Goal: Find specific page/section: Find specific page/section

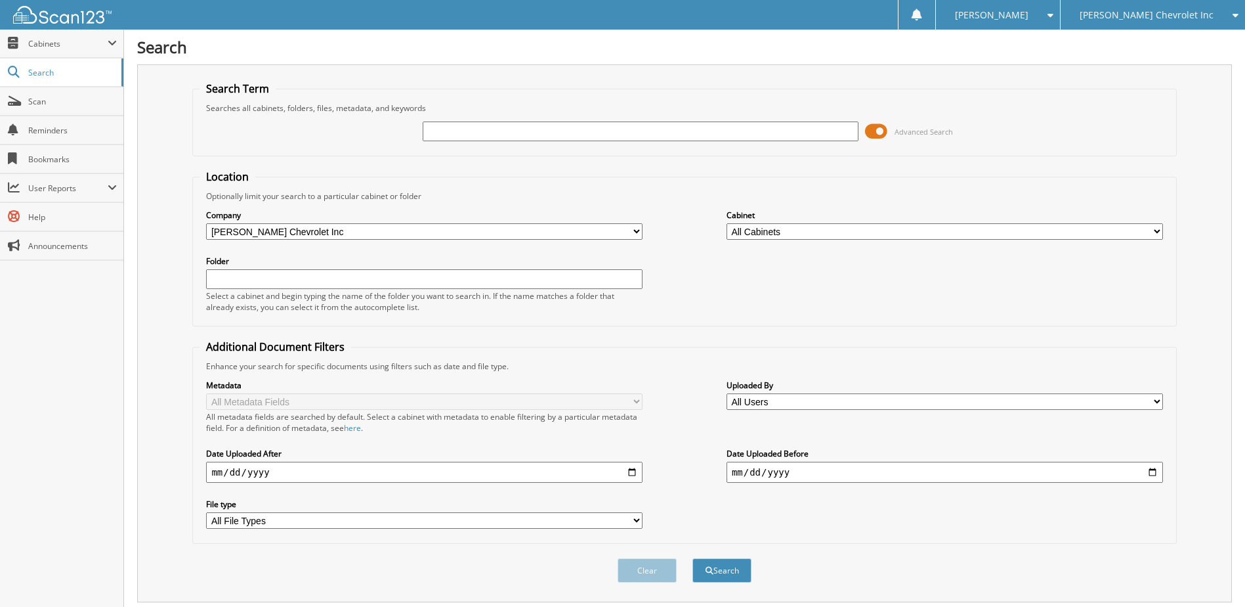
click at [463, 133] on input "text" at bounding box center [641, 131] width 437 height 20
type input "232560"
click at [693, 558] on button "Search" at bounding box center [722, 570] width 59 height 24
click at [876, 132] on span at bounding box center [876, 131] width 22 height 20
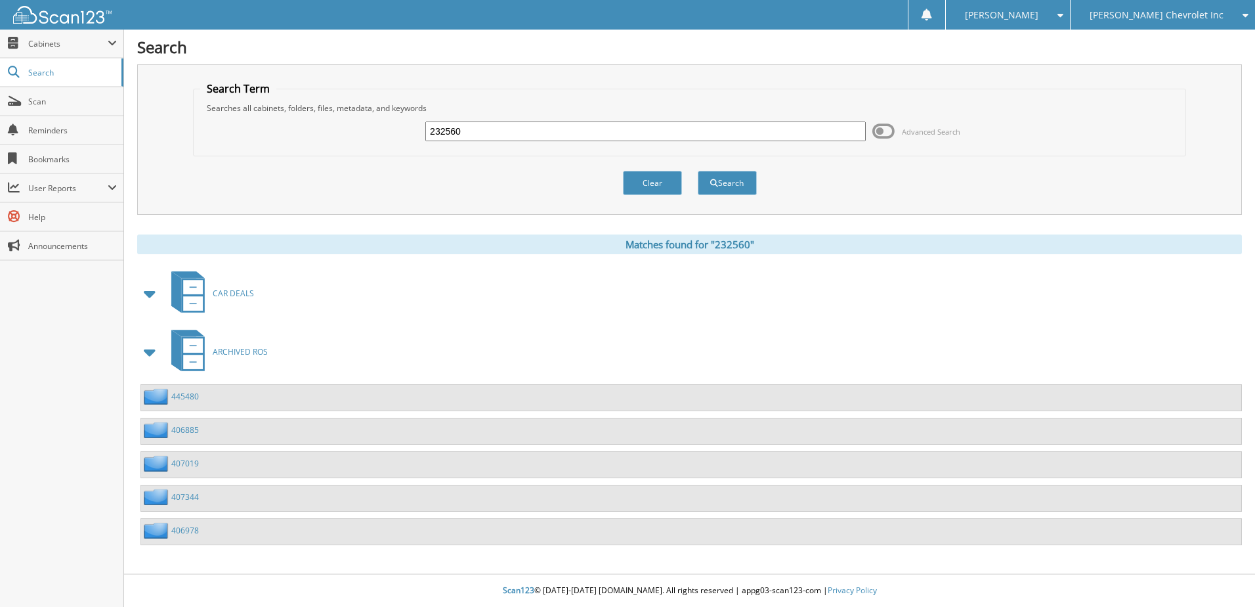
click at [151, 290] on span at bounding box center [150, 294] width 18 height 24
click at [472, 127] on input "232560" at bounding box center [645, 131] width 440 height 20
click at [471, 127] on input "232560" at bounding box center [645, 131] width 440 height 20
type input "268815"
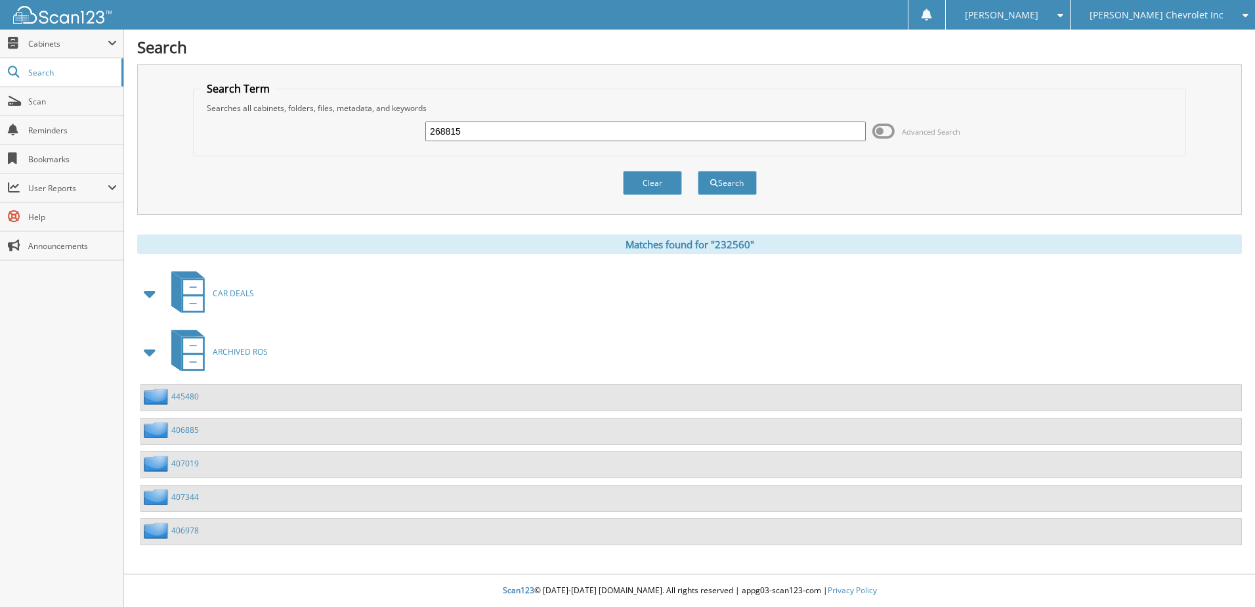
click at [698, 171] on button "Search" at bounding box center [727, 183] width 59 height 24
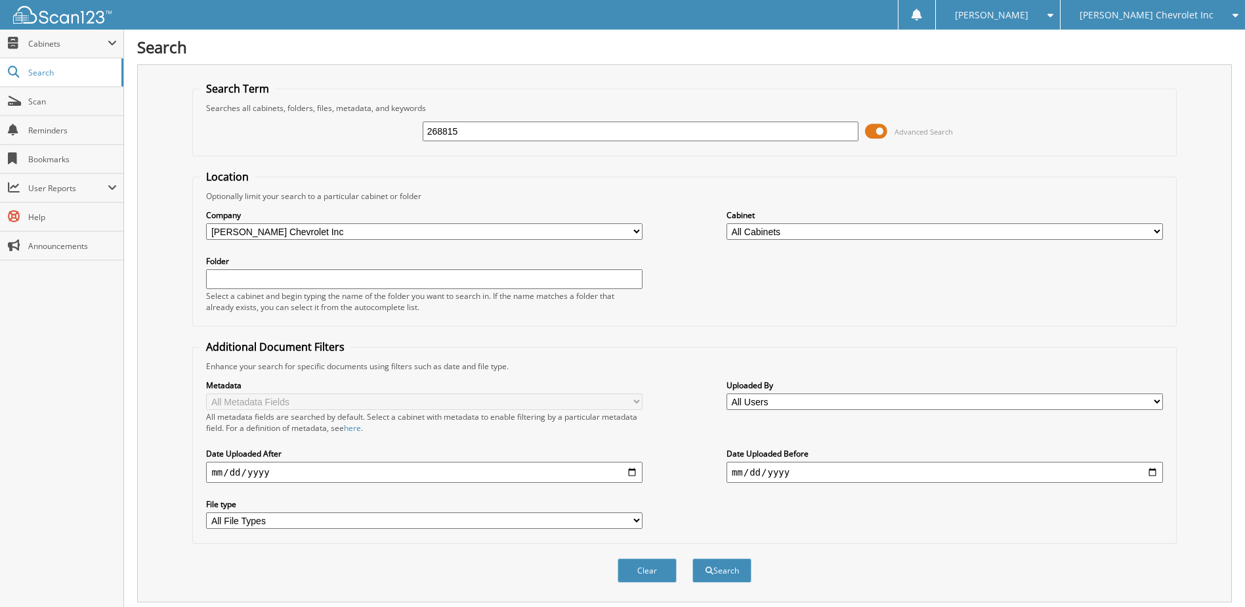
click at [882, 133] on span at bounding box center [876, 131] width 22 height 20
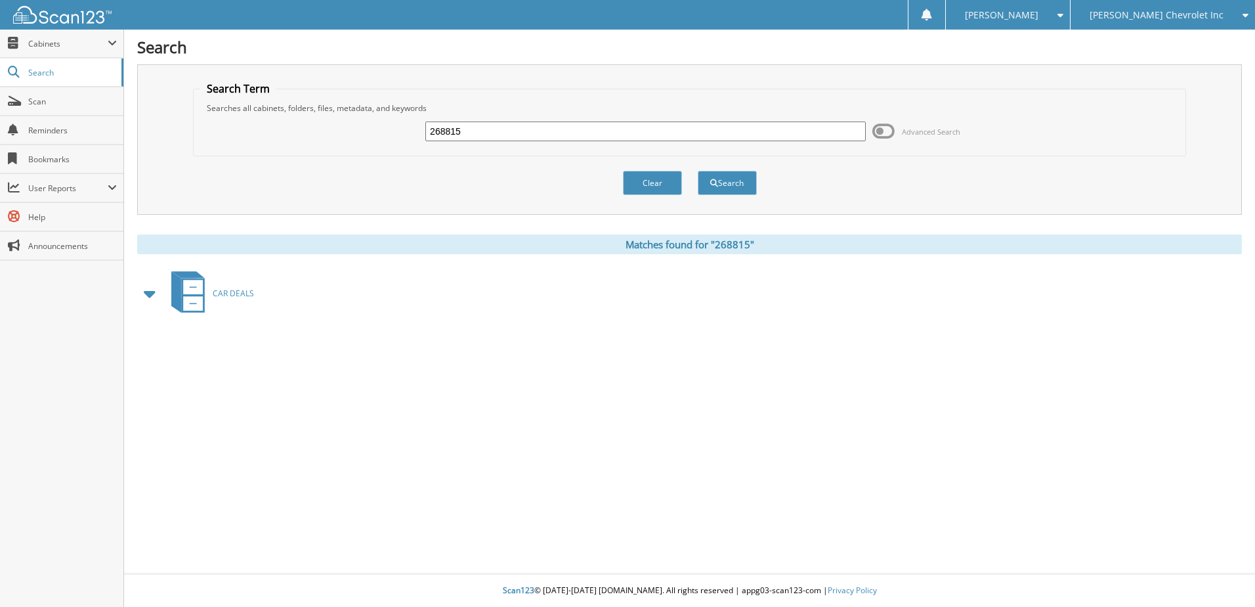
click at [145, 294] on span at bounding box center [150, 294] width 18 height 24
click at [147, 294] on span at bounding box center [150, 294] width 18 height 24
click at [150, 293] on span at bounding box center [150, 294] width 18 height 24
drag, startPoint x: 31, startPoint y: 46, endPoint x: 66, endPoint y: 70, distance: 42.1
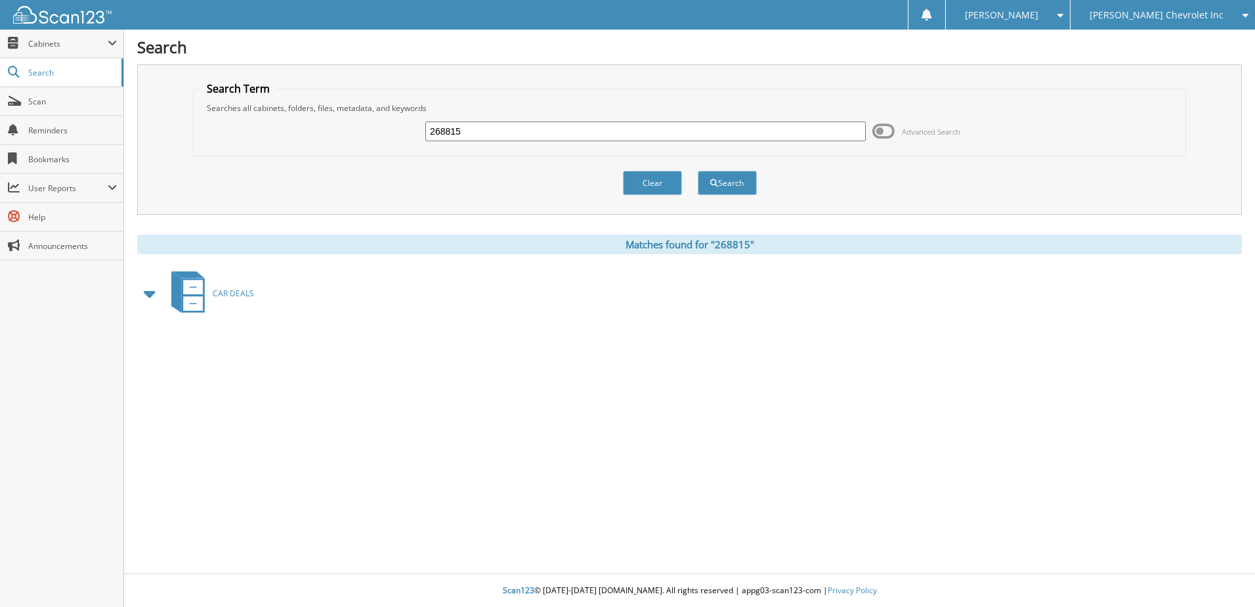
click at [31, 46] on span "Cabinets" at bounding box center [67, 43] width 79 height 11
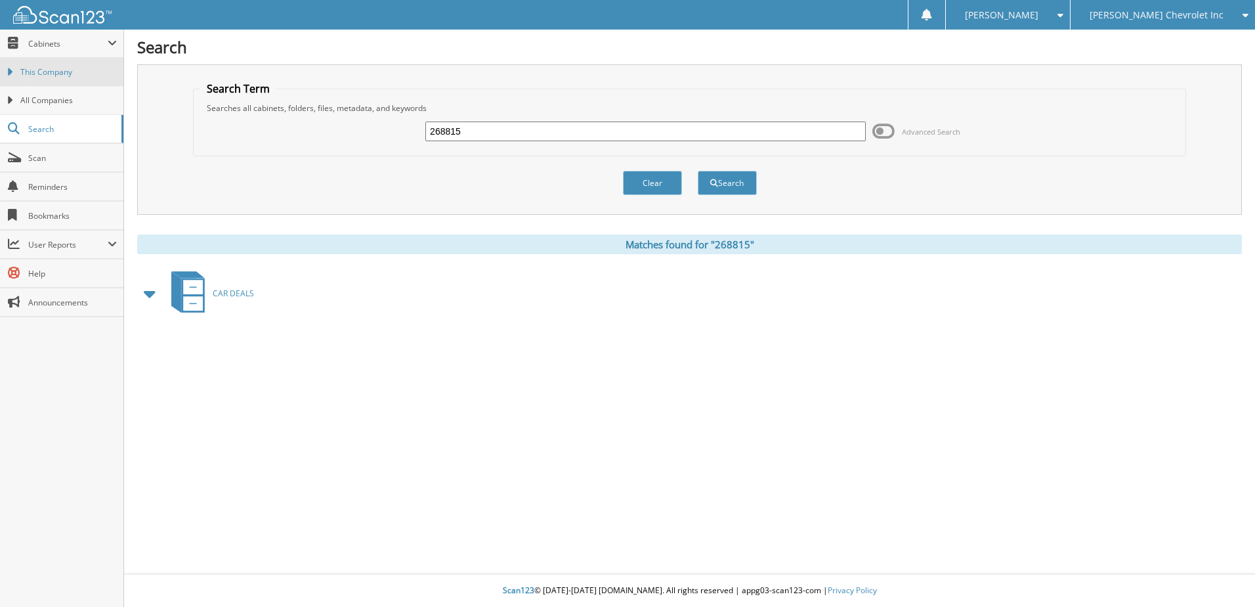
click at [56, 72] on span "This Company" at bounding box center [68, 72] width 96 height 12
